Goal: Transaction & Acquisition: Purchase product/service

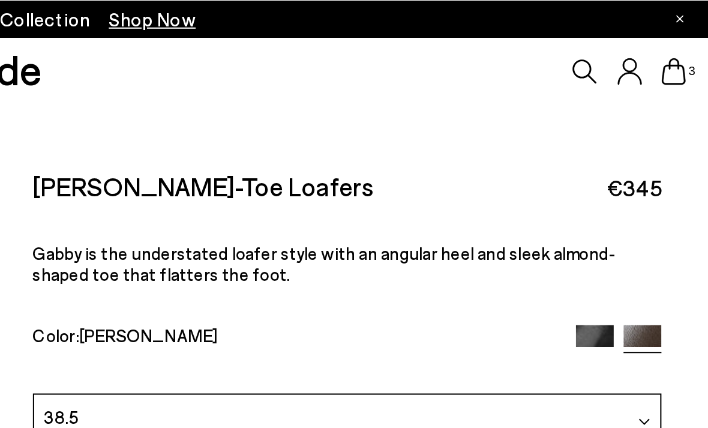
scroll to position [381, 0]
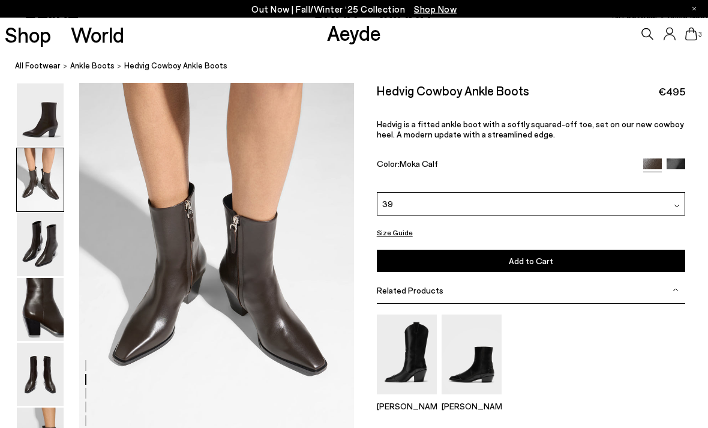
scroll to position [389, 0]
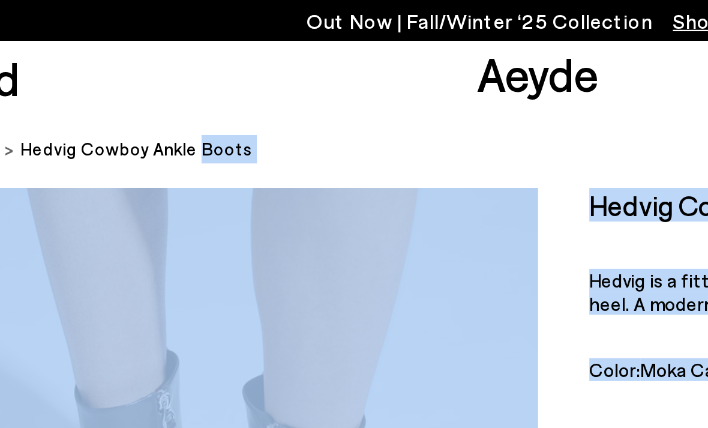
scroll to position [380, 0]
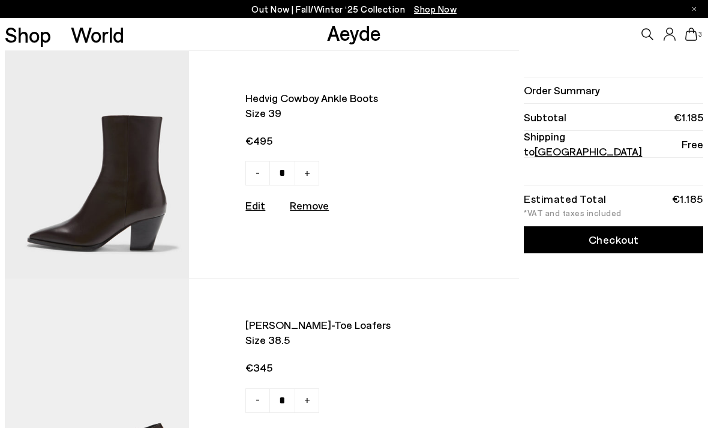
click at [556, 271] on div "Order Summary Subtotal €1.185 Shipping to Germany Free Estimated Total €1.185 *…" at bounding box center [612, 391] width 182 height 682
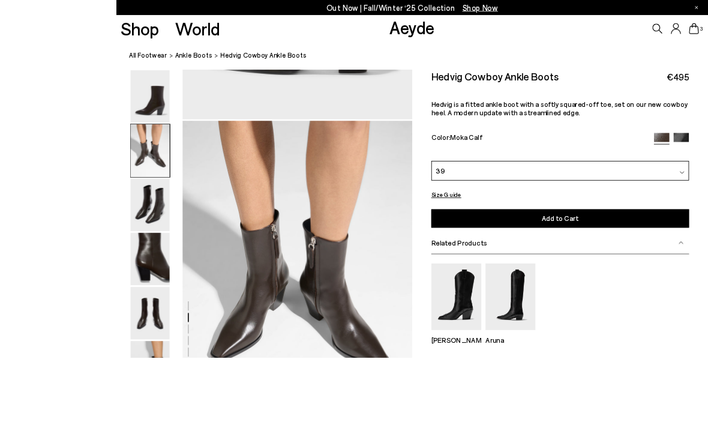
scroll to position [388, 0]
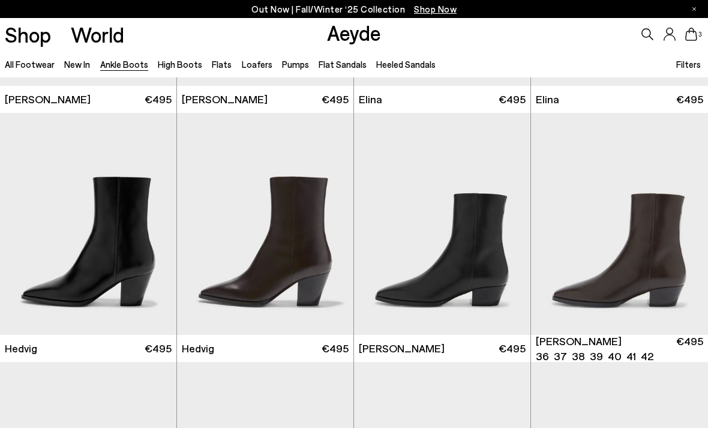
scroll to position [253, 0]
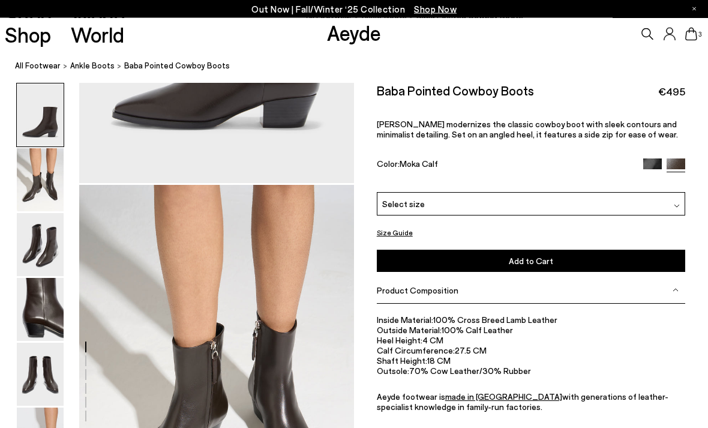
scroll to position [262, 0]
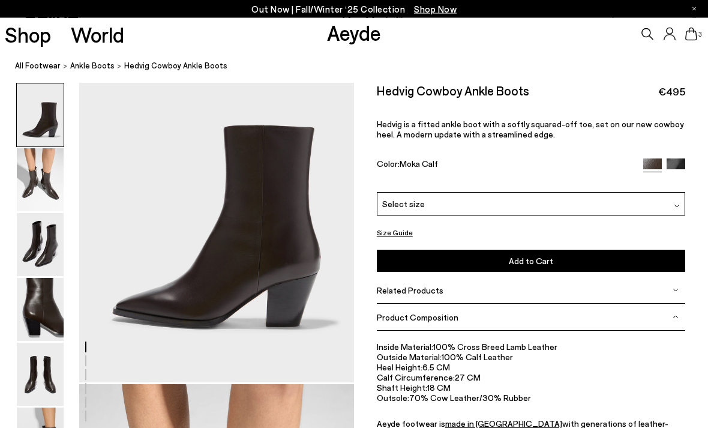
scroll to position [66, 0]
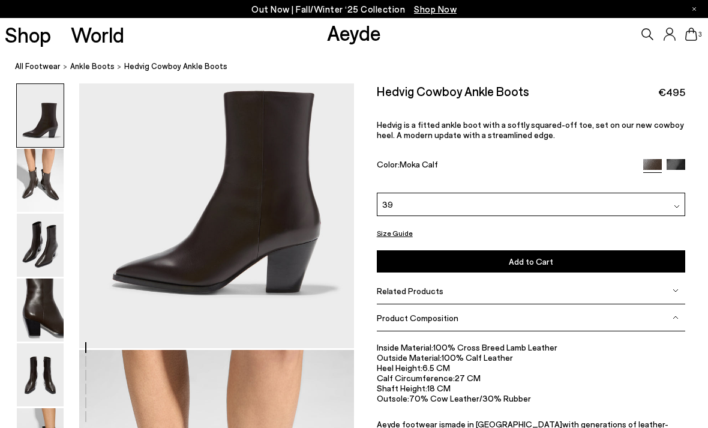
scroll to position [88, 0]
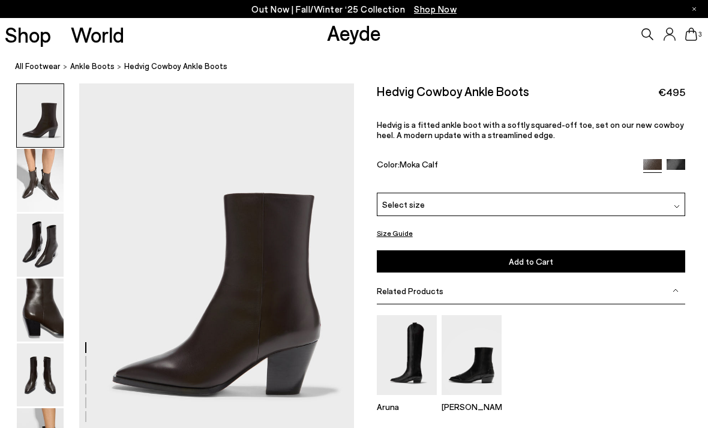
scroll to position [67, 0]
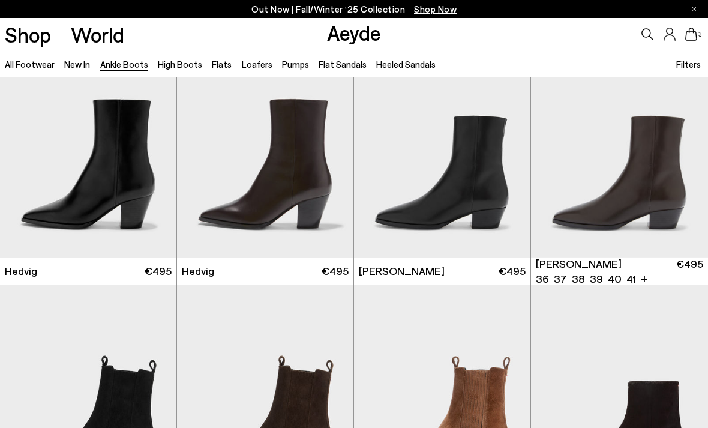
scroll to position [301, 0]
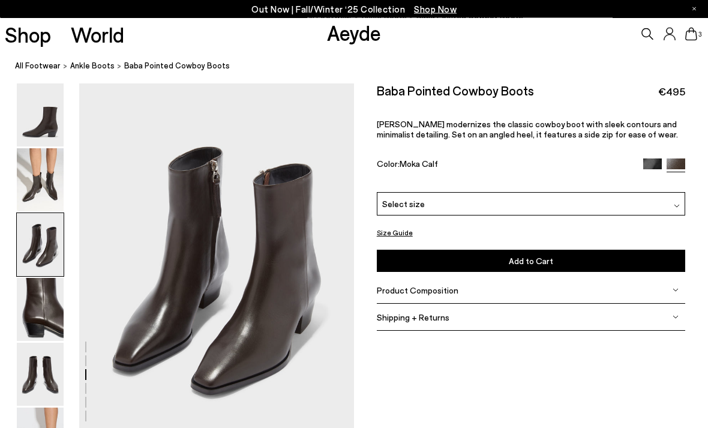
scroll to position [737, 0]
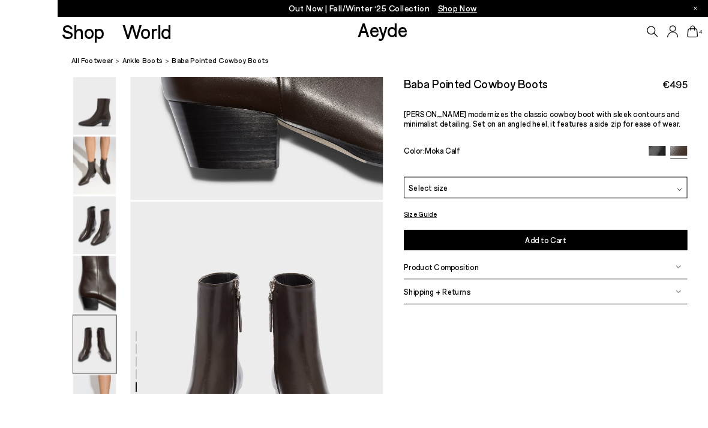
scroll to position [1472, 0]
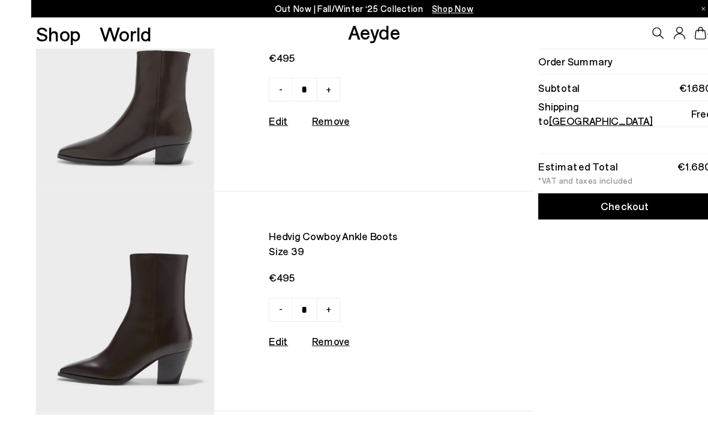
scroll to position [87, 0]
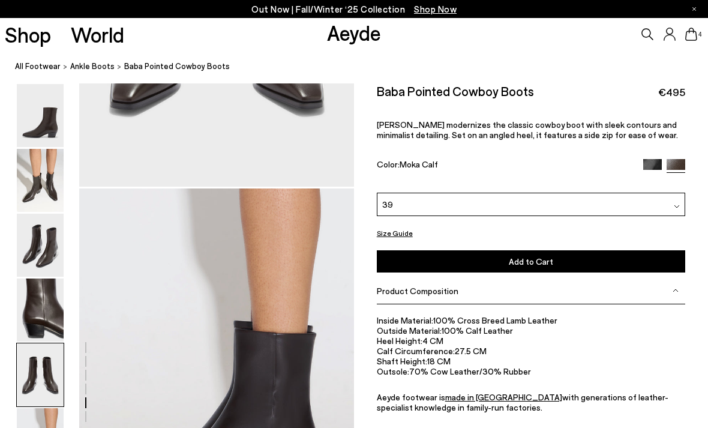
scroll to position [1730, 0]
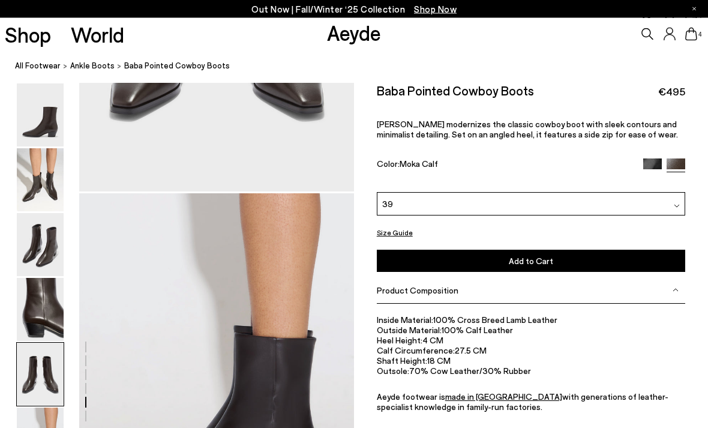
click at [694, 39] on icon at bounding box center [691, 34] width 12 height 13
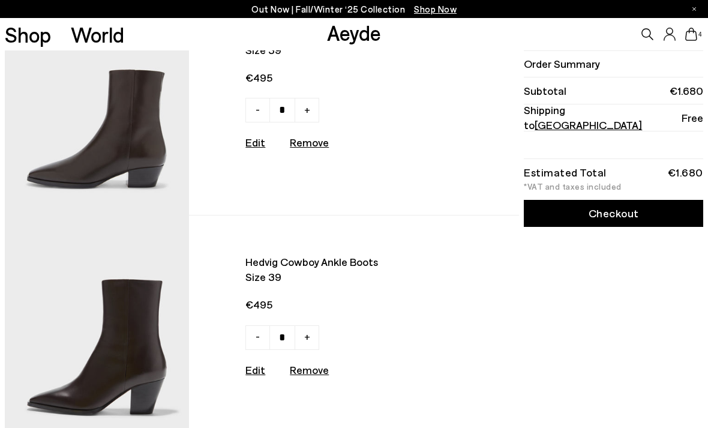
scroll to position [62, 0]
click at [138, 342] on img at bounding box center [97, 329] width 184 height 227
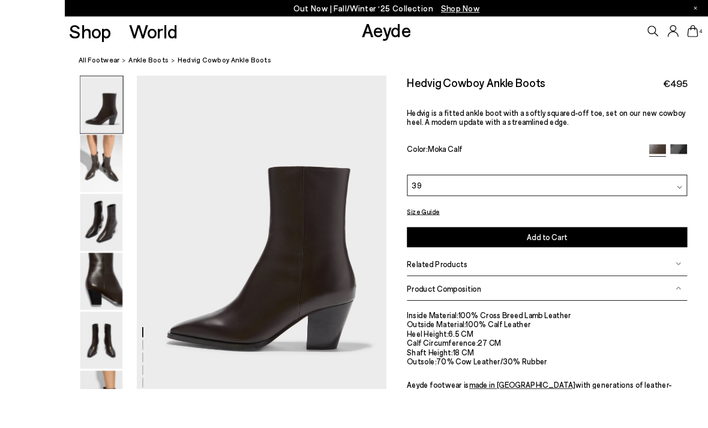
scroll to position [29, 0]
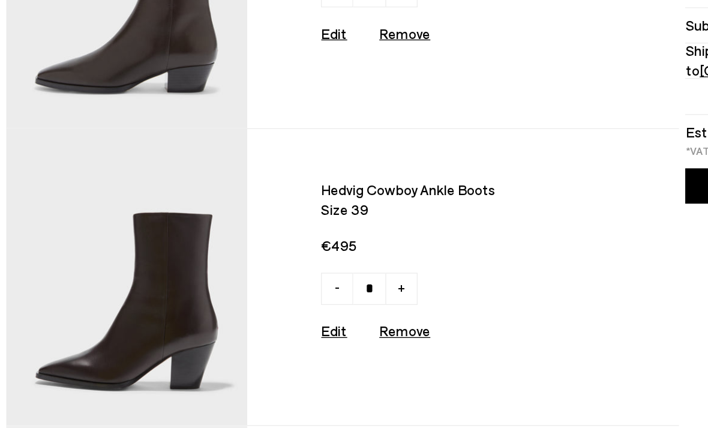
scroll to position [114, 0]
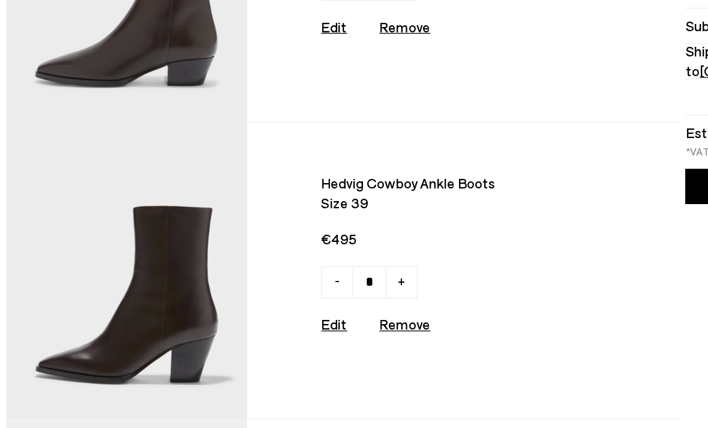
type input "*"
click at [307, 311] on u "Remove" at bounding box center [309, 317] width 39 height 13
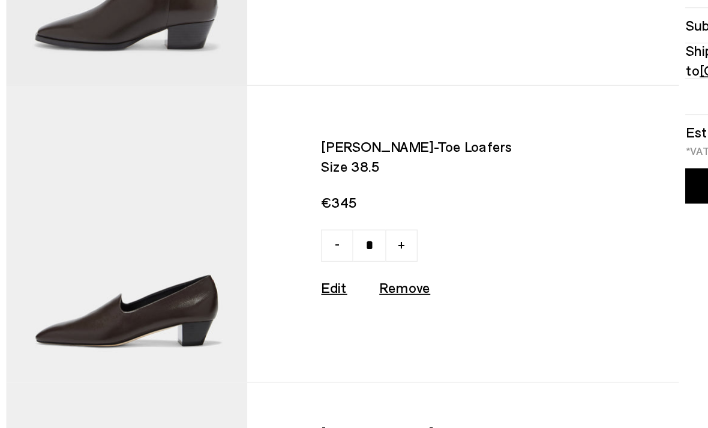
scroll to position [142, 0]
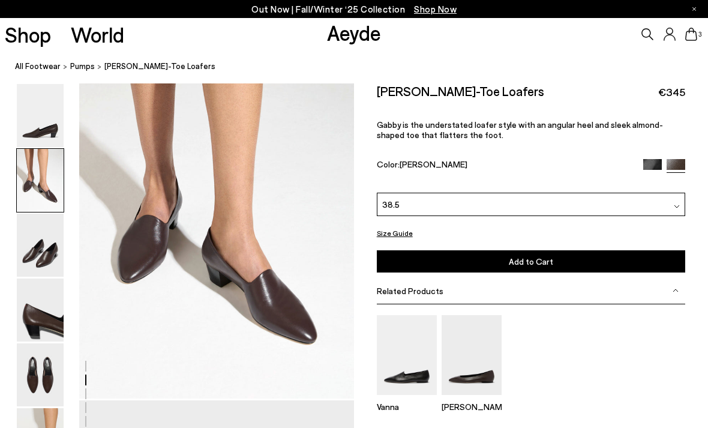
scroll to position [438, 0]
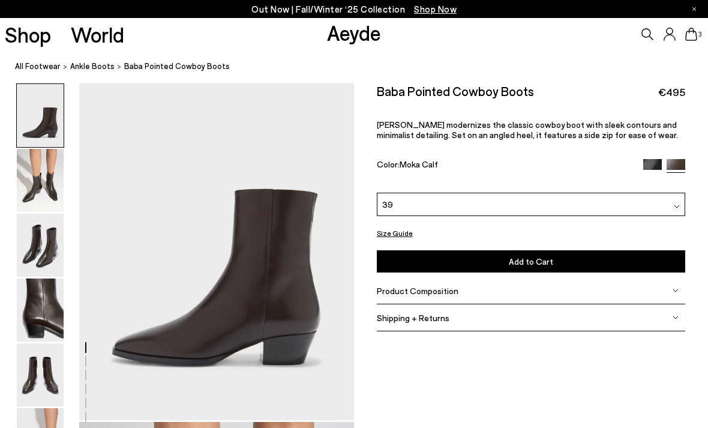
scroll to position [31, 0]
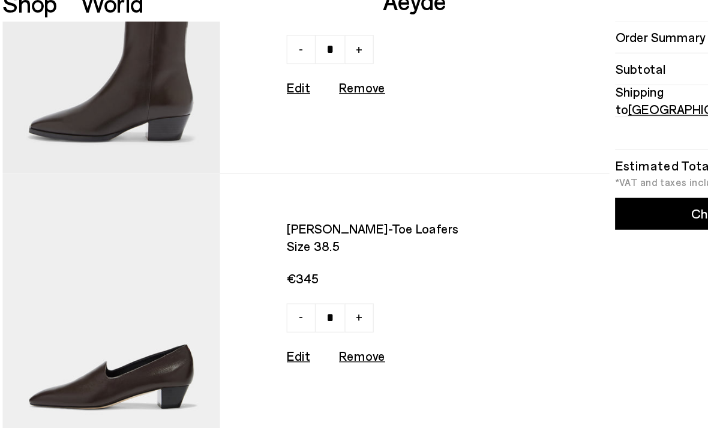
scroll to position [99, 0]
click at [139, 295] on img at bounding box center [97, 292] width 184 height 227
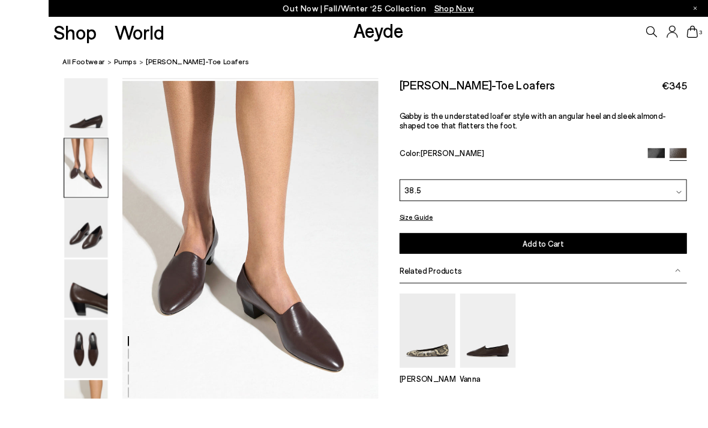
scroll to position [422, 0]
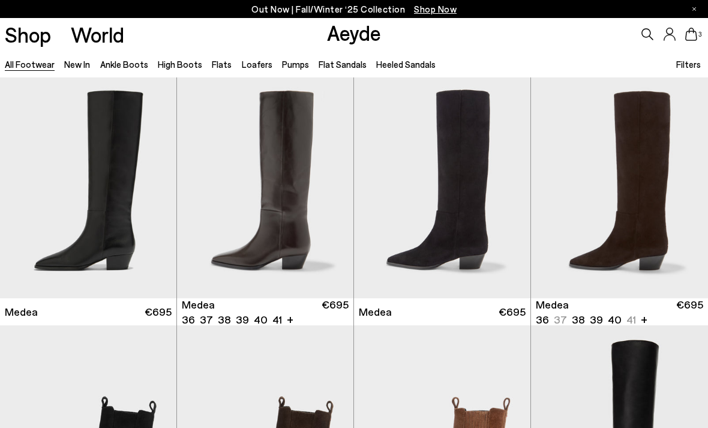
scroll to position [40, 0]
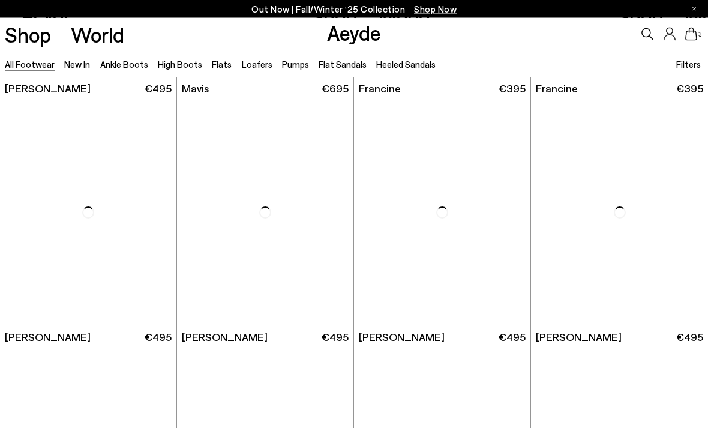
scroll to position [1718, 0]
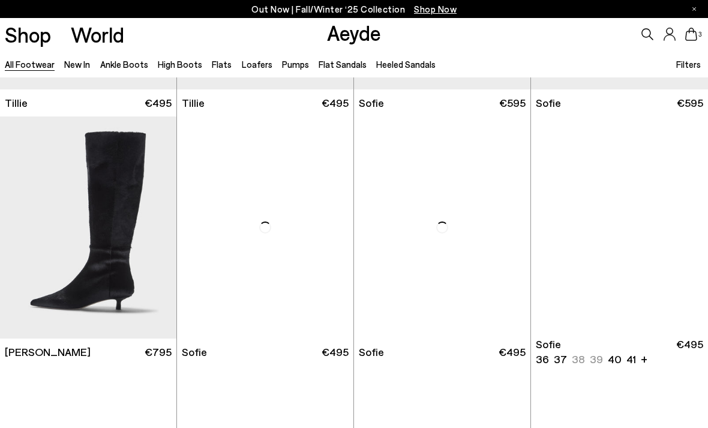
scroll to position [2976, 0]
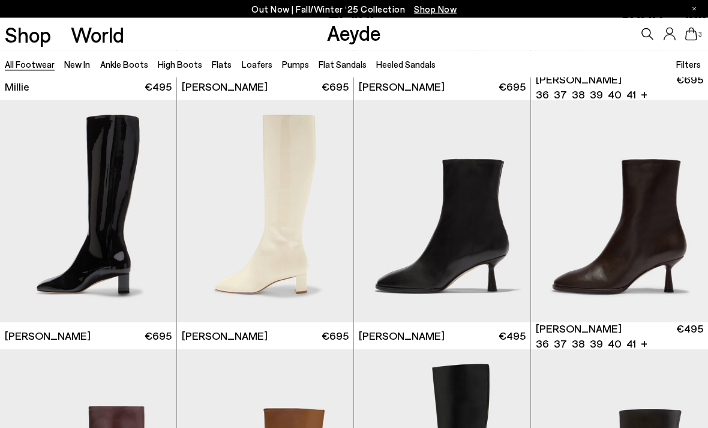
scroll to position [4706, 0]
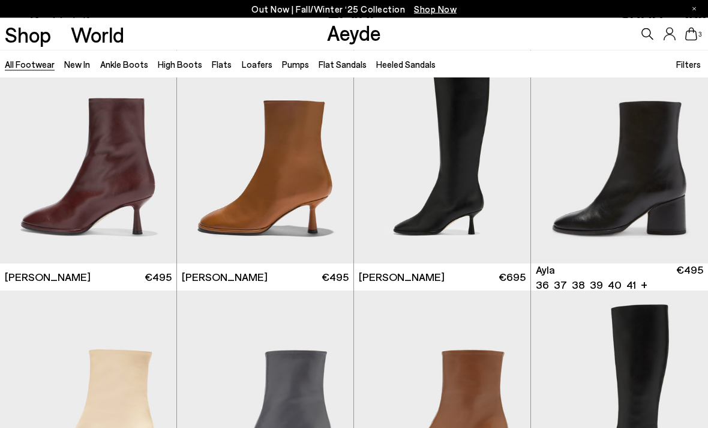
scroll to position [5014, 0]
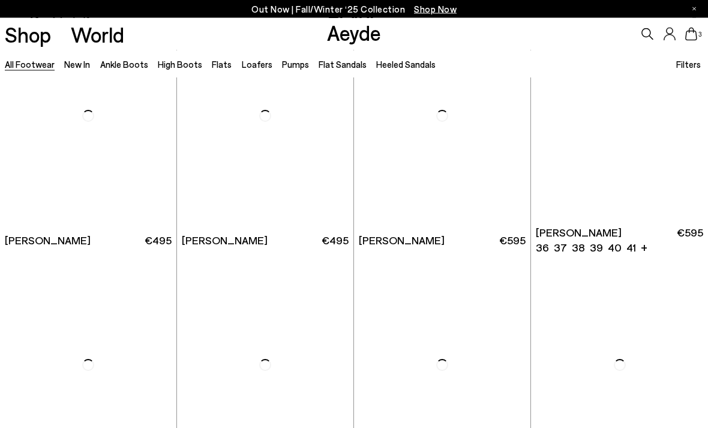
scroll to position [7540, 0]
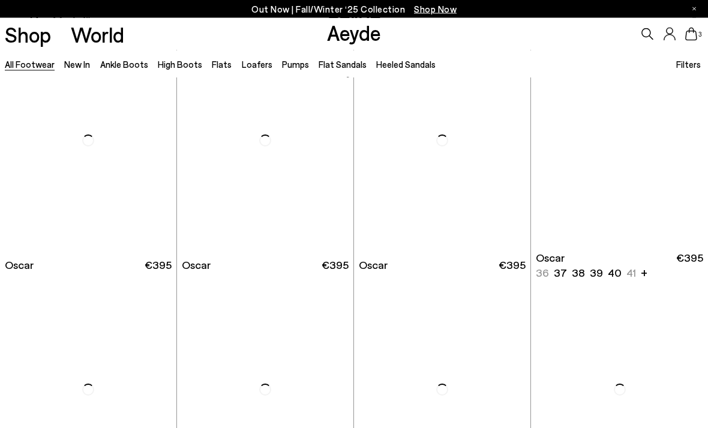
scroll to position [8761, 0]
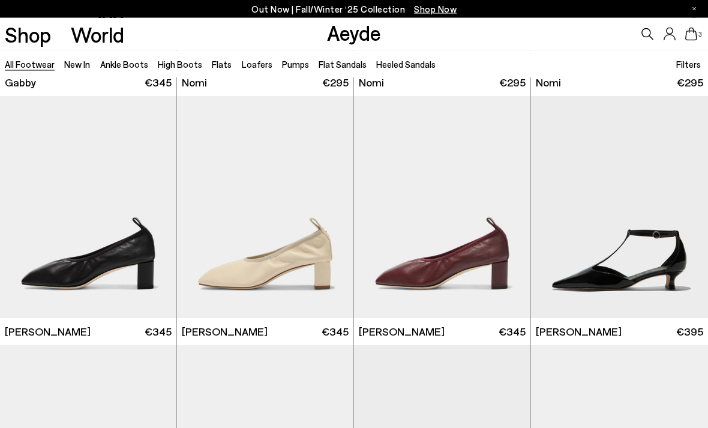
scroll to position [10187, 0]
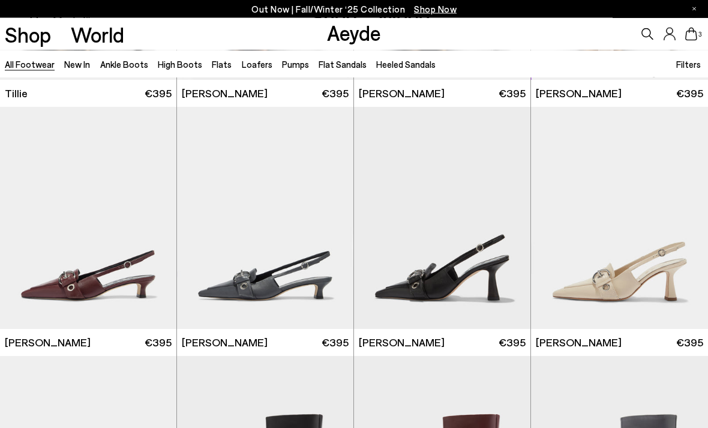
scroll to position [10920, 0]
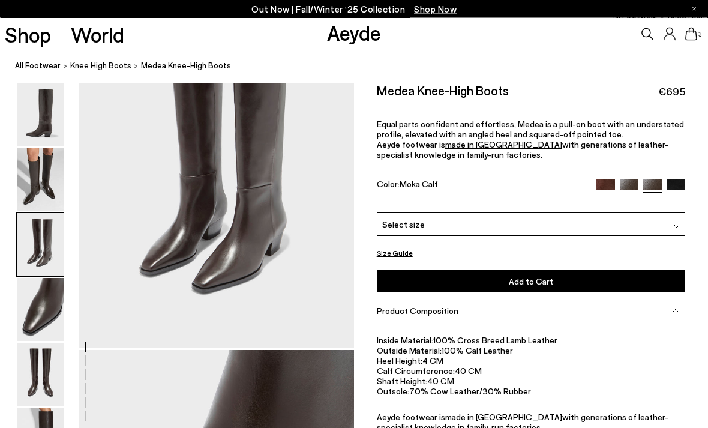
scroll to position [823, 0]
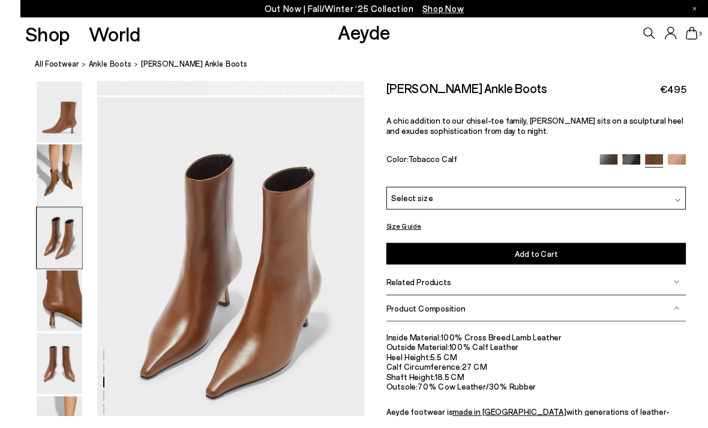
scroll to position [744, 0]
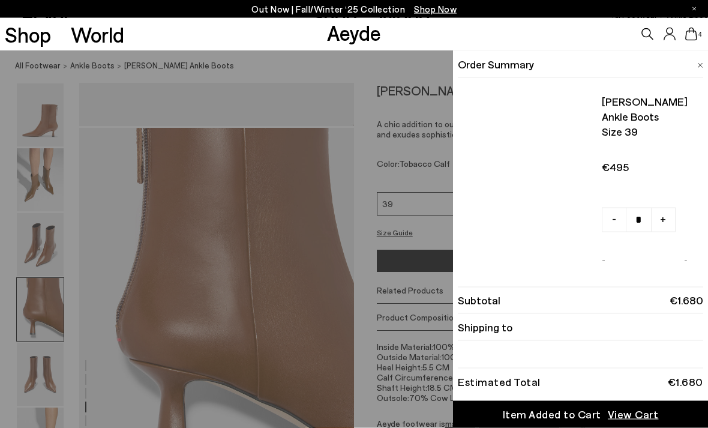
scroll to position [1060, 0]
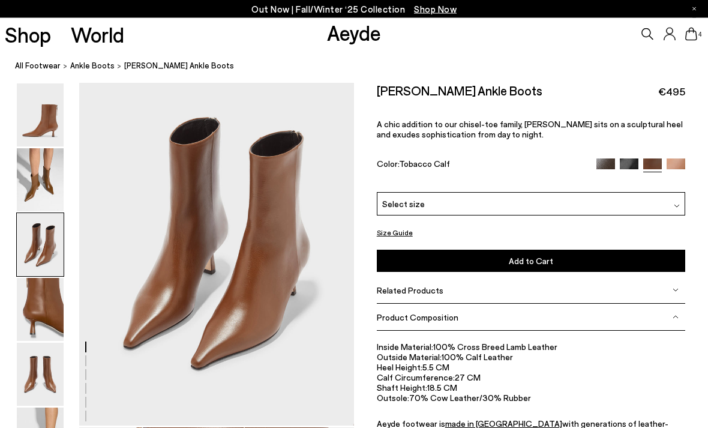
scroll to position [783, 0]
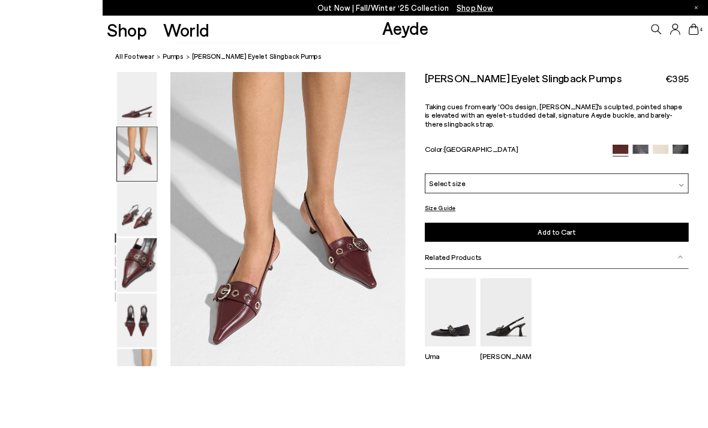
scroll to position [404, 0]
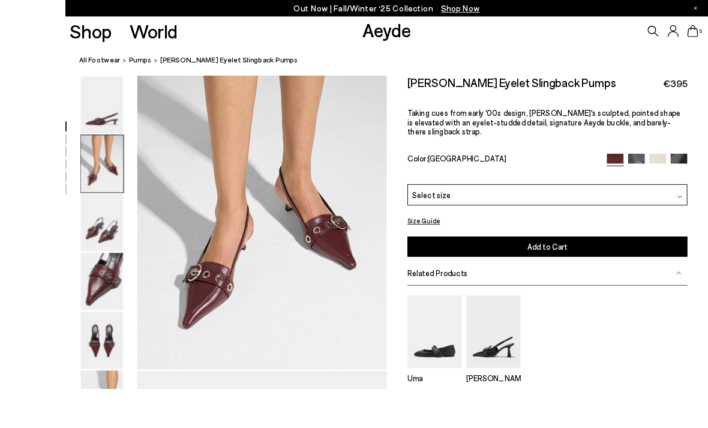
scroll to position [409, 0]
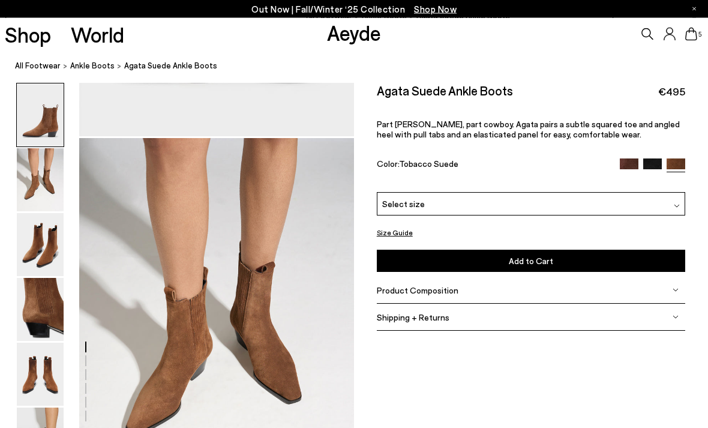
scroll to position [315, 0]
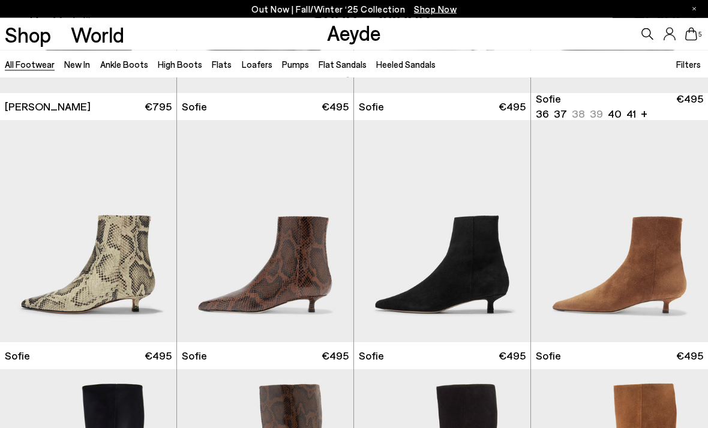
scroll to position [3193, 0]
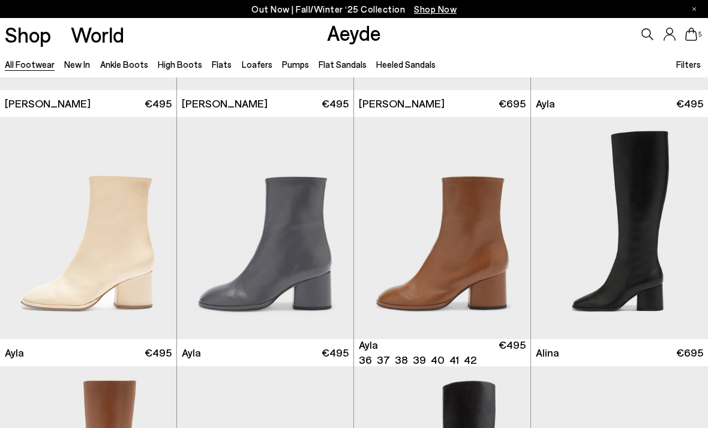
scroll to position [5227, 0]
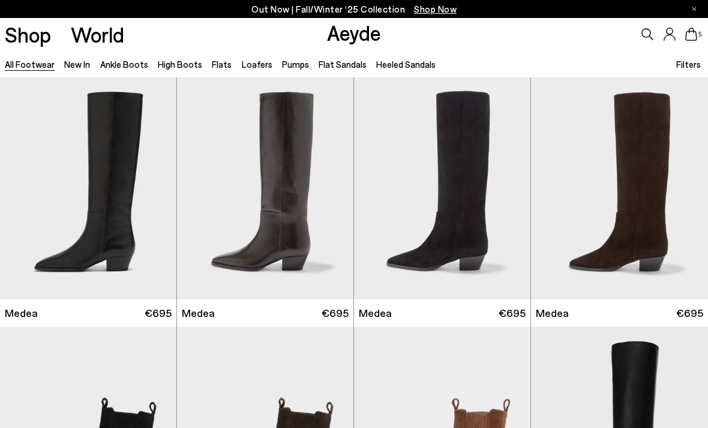
scroll to position [7281, 0]
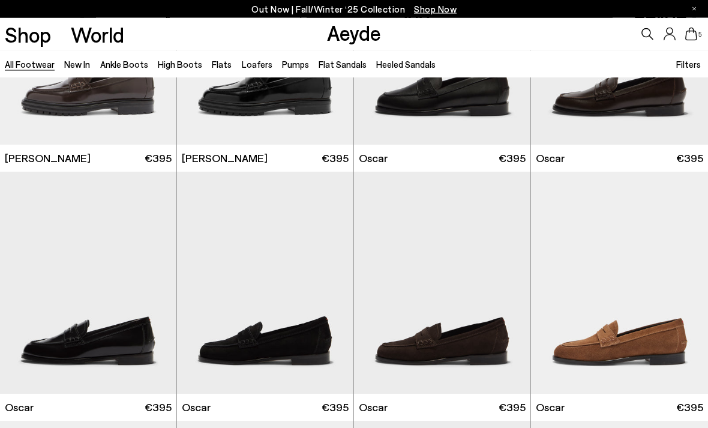
scroll to position [8617, 0]
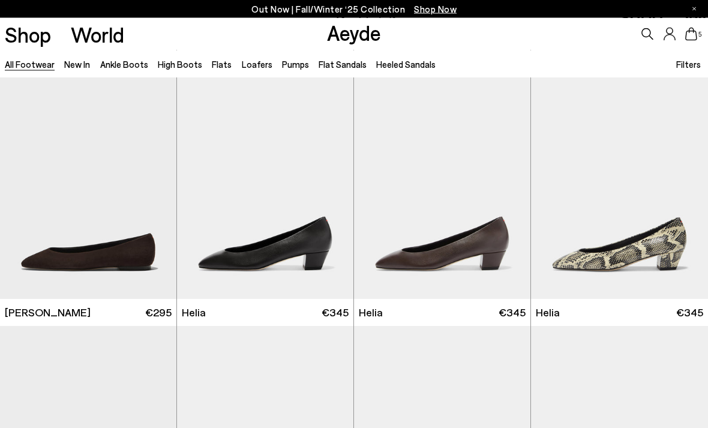
scroll to position [9459, 0]
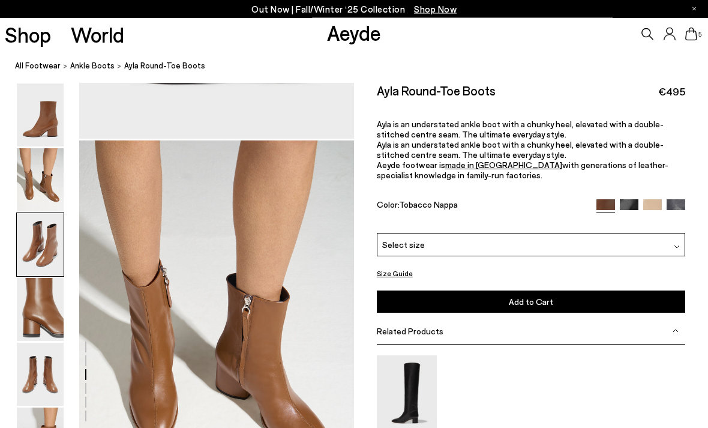
scroll to position [737, 0]
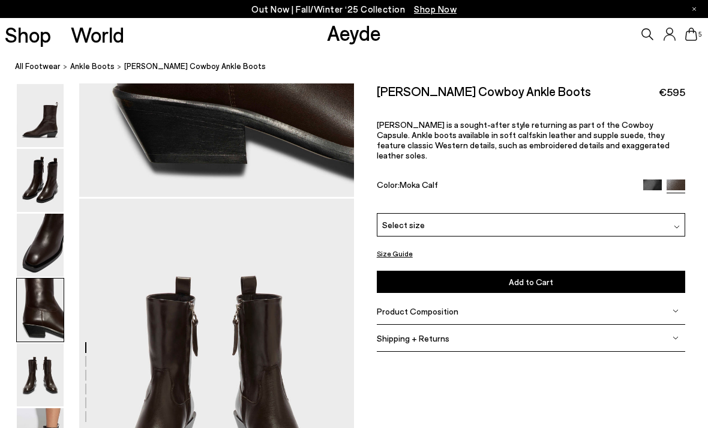
scroll to position [1339, 0]
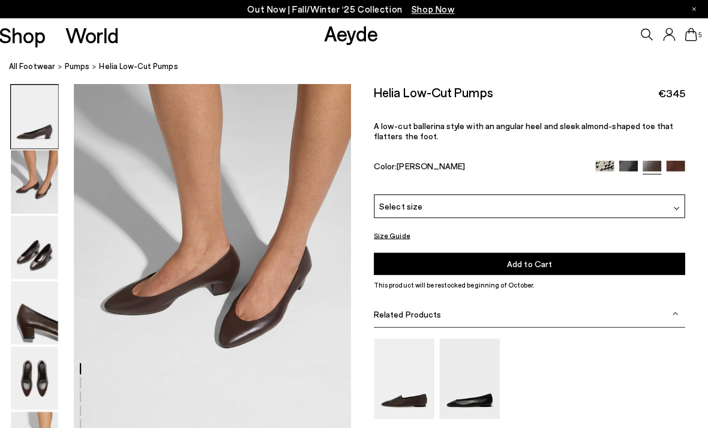
scroll to position [401, 0]
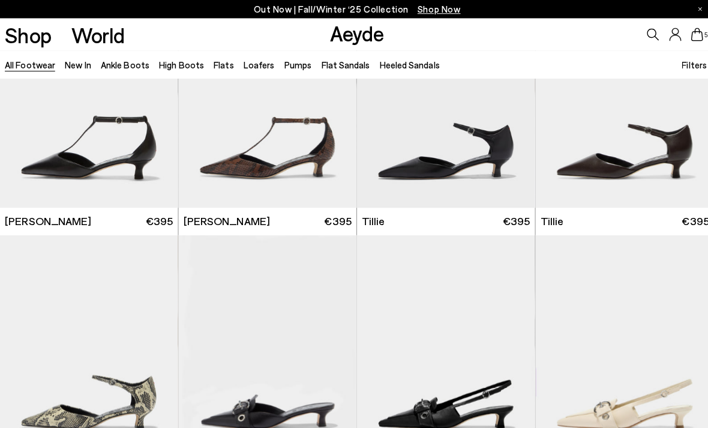
scroll to position [10561, 0]
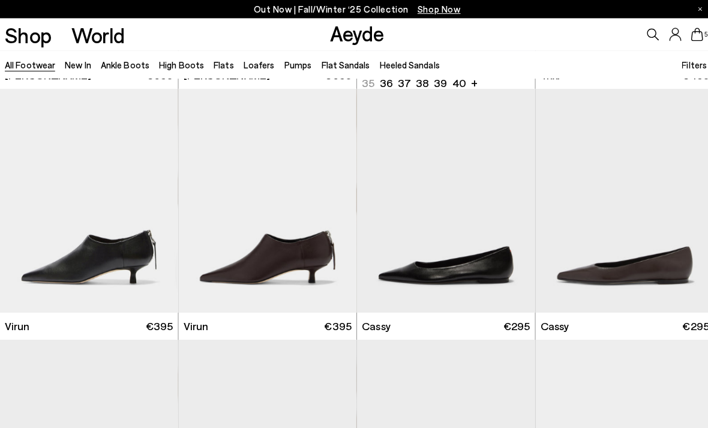
scroll to position [11696, 0]
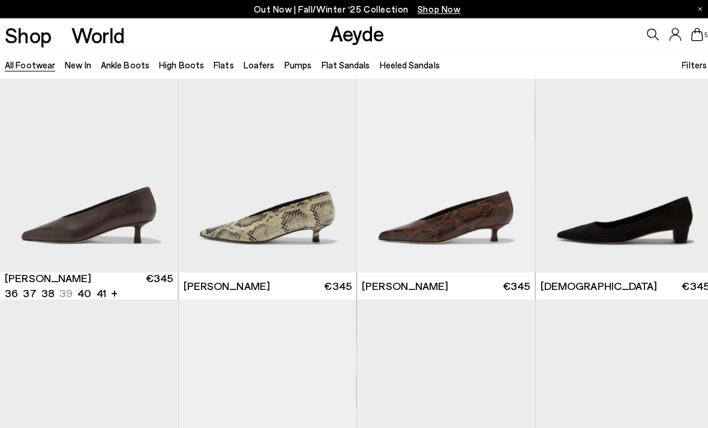
scroll to position [12265, 0]
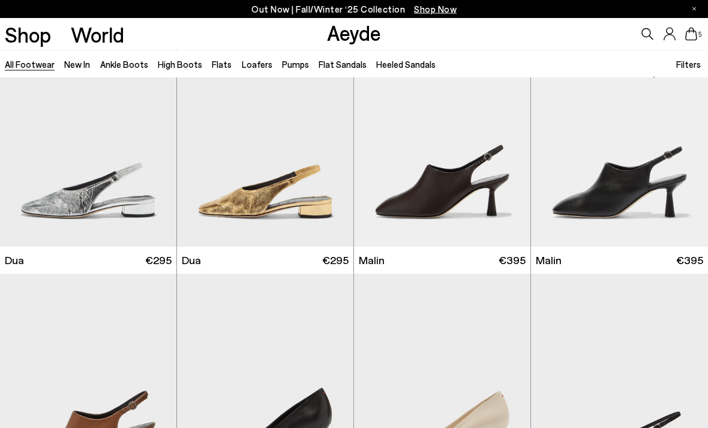
scroll to position [14553, 0]
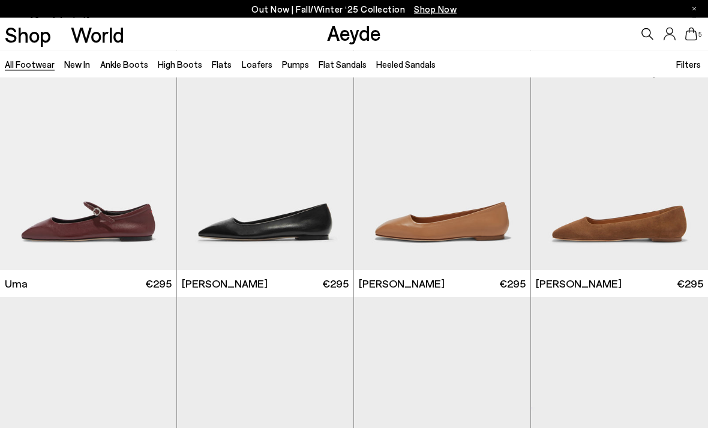
scroll to position [16206, 0]
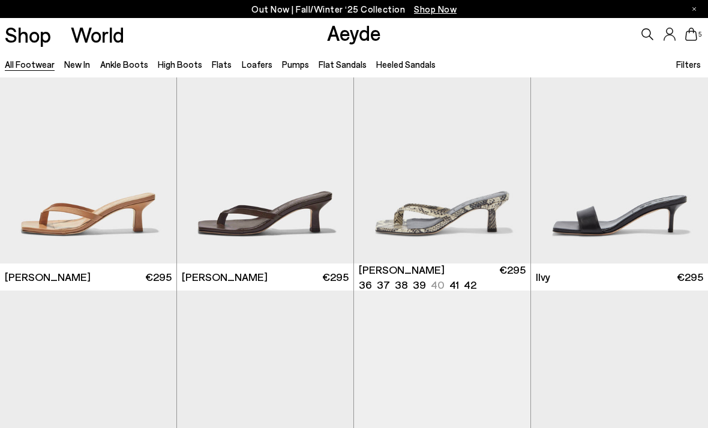
scroll to position [17708, 0]
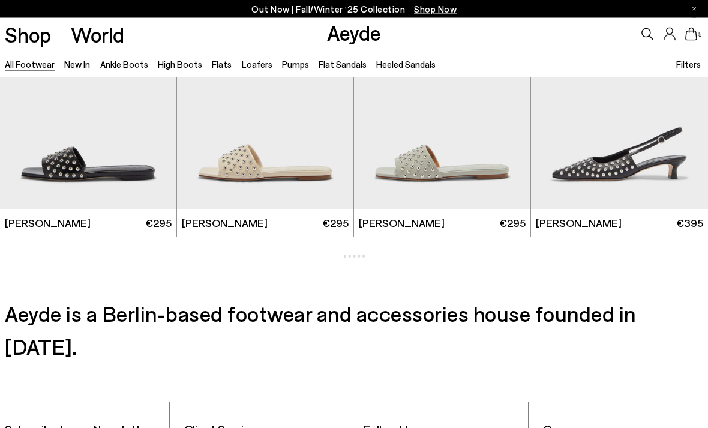
scroll to position [19289, 0]
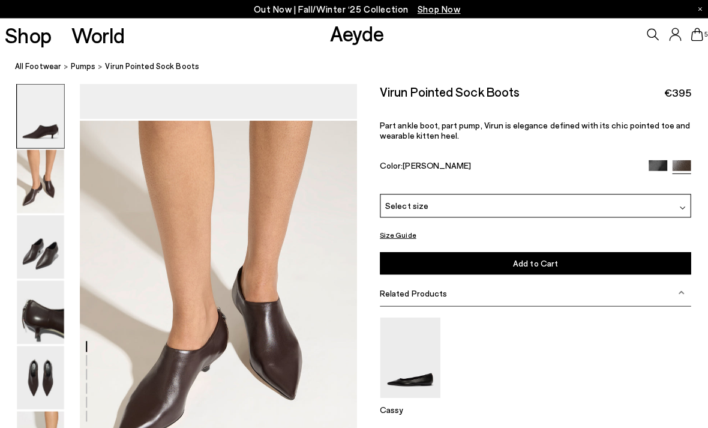
scroll to position [299, 0]
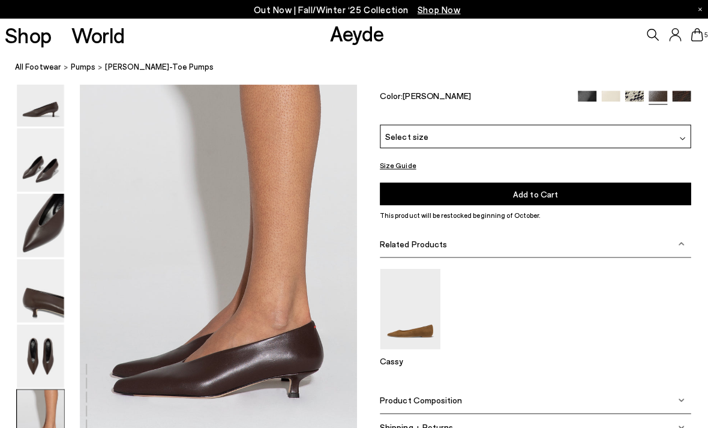
scroll to position [1818, 0]
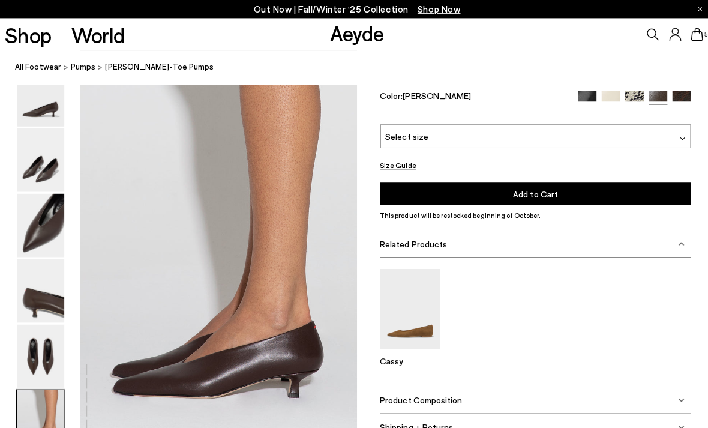
click at [695, 37] on icon at bounding box center [691, 34] width 12 height 13
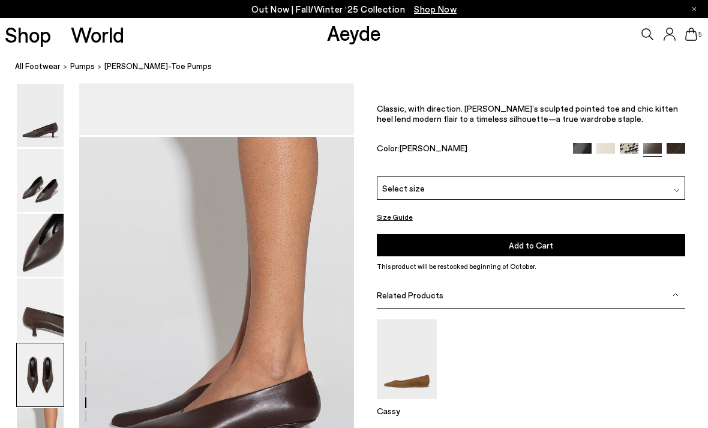
scroll to position [1759, 0]
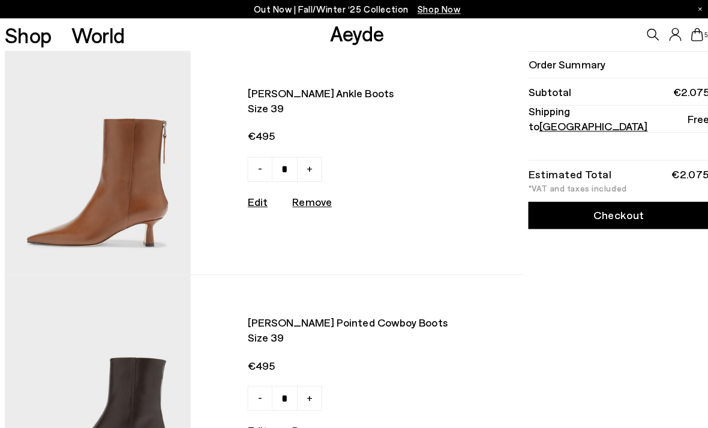
scroll to position [226, 0]
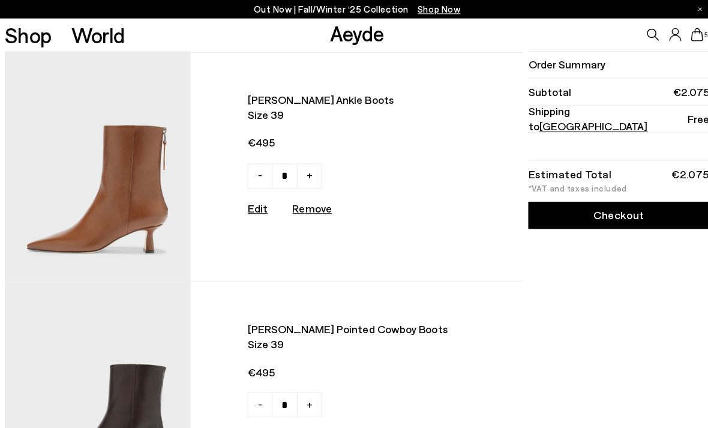
type input "*"
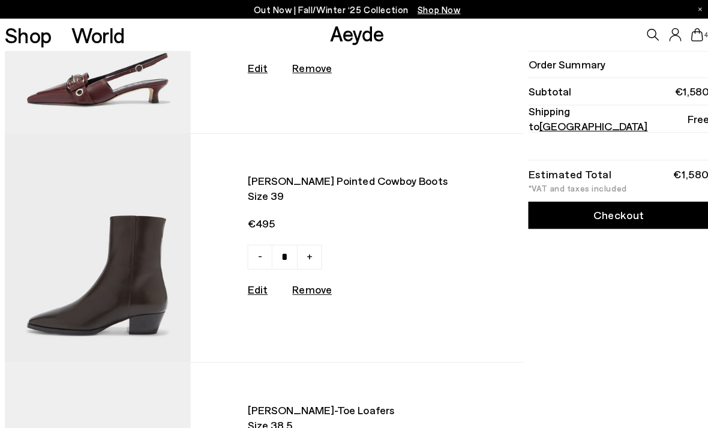
scroll to position [142, 0]
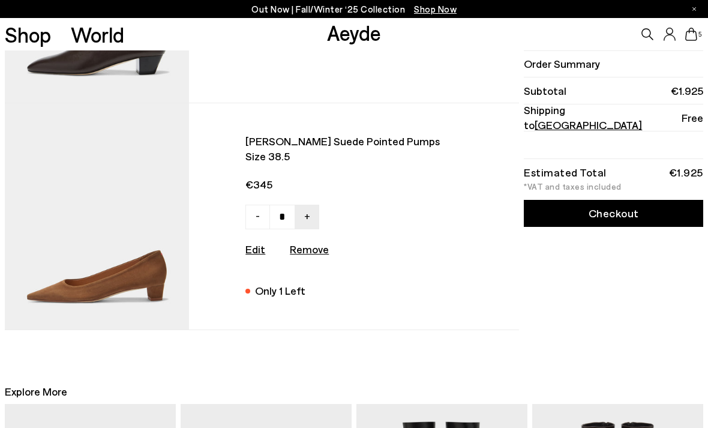
scroll to position [867, 0]
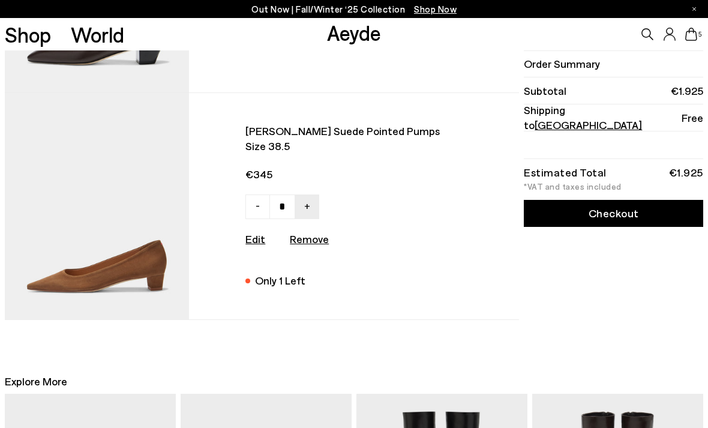
click at [151, 235] on img at bounding box center [97, 206] width 184 height 227
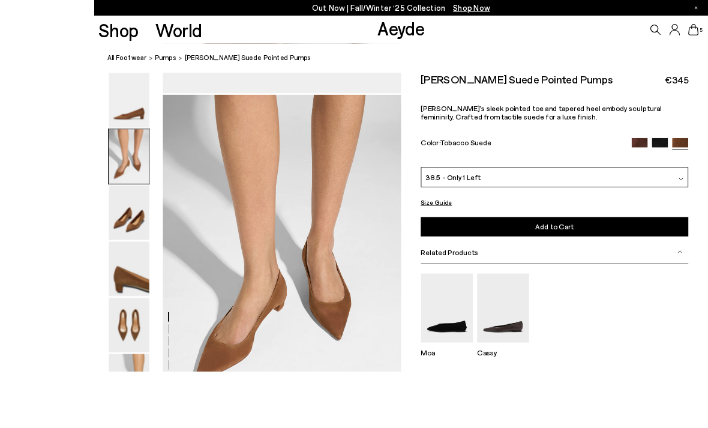
scroll to position [439, 0]
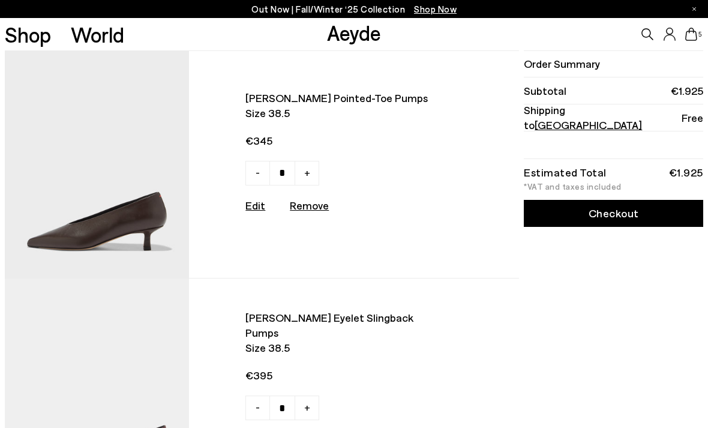
type input "*"
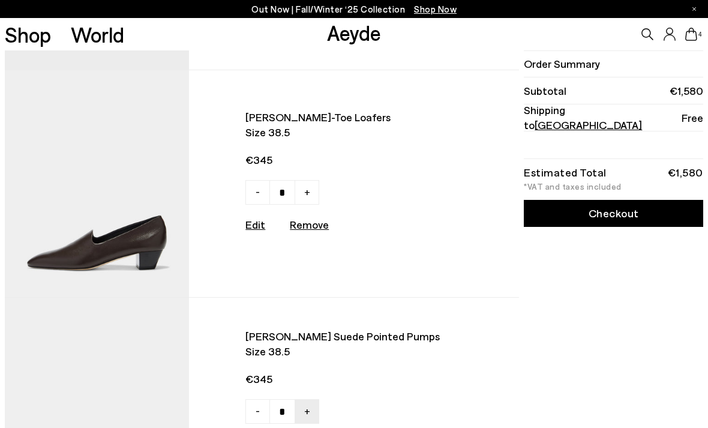
scroll to position [442, 0]
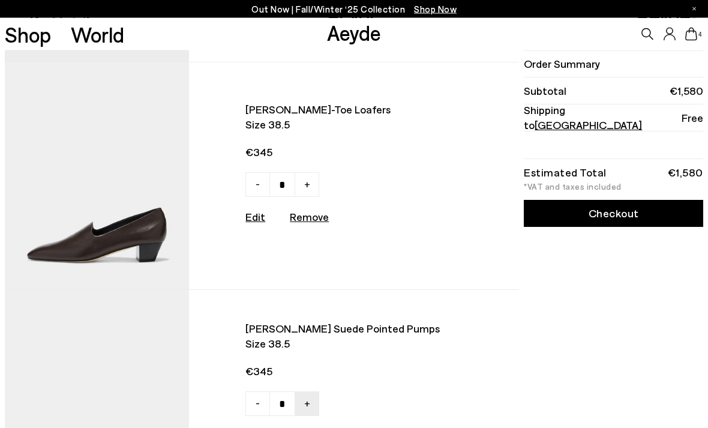
type input "*"
click at [309, 223] on u "Remove" at bounding box center [309, 216] width 39 height 13
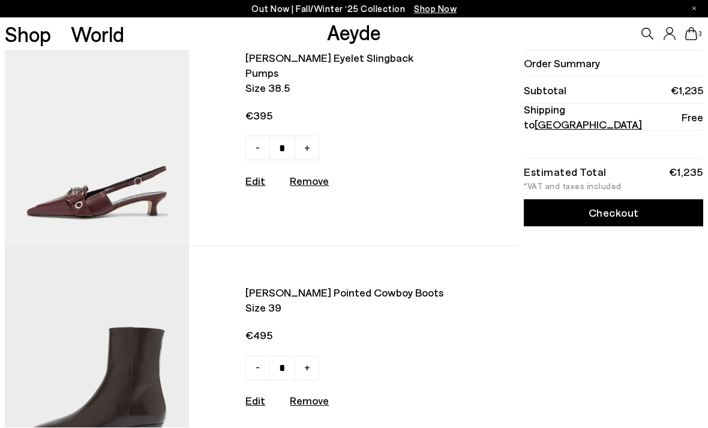
scroll to position [32, 0]
